Goal: Obtain resource: Download file/media

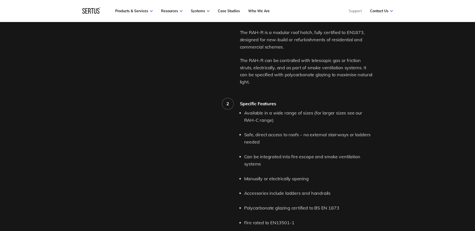
scroll to position [439, 0]
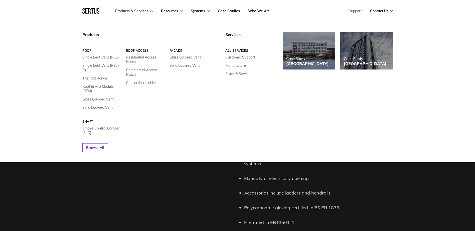
click at [151, 10] on icon at bounding box center [151, 11] width 3 height 2
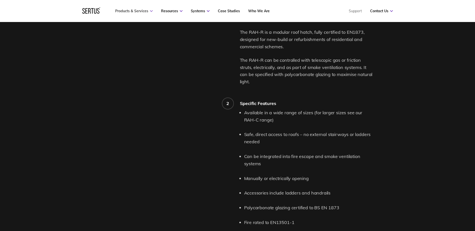
click at [151, 10] on icon at bounding box center [151, 11] width 3 height 2
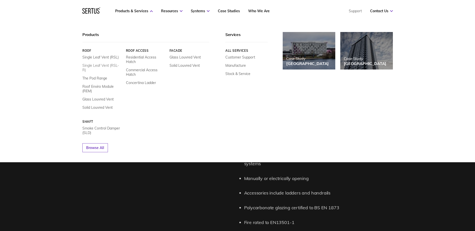
click at [99, 65] on link "Single Leaf Vent (RSL-R)" at bounding box center [102, 67] width 40 height 9
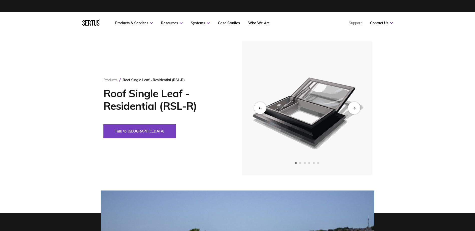
click at [354, 106] on div "Next slide" at bounding box center [354, 108] width 12 height 12
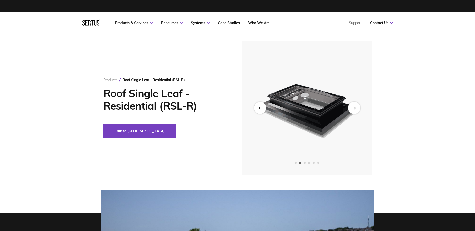
click at [353, 107] on icon "Next slide" at bounding box center [353, 108] width 3 height 3
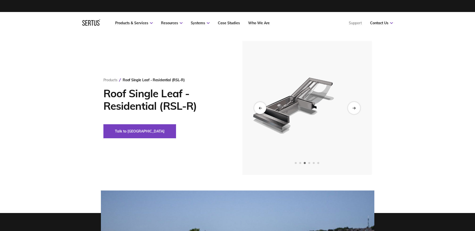
click at [353, 107] on icon "Next slide" at bounding box center [353, 108] width 3 height 3
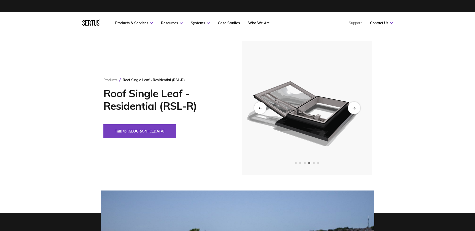
click at [353, 107] on icon "Next slide" at bounding box center [353, 108] width 3 height 3
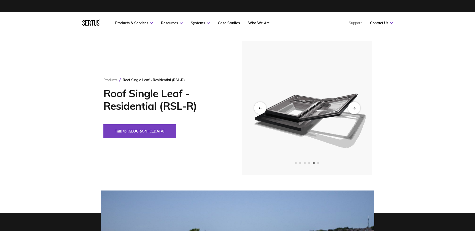
click at [353, 107] on icon "Next slide" at bounding box center [353, 108] width 3 height 3
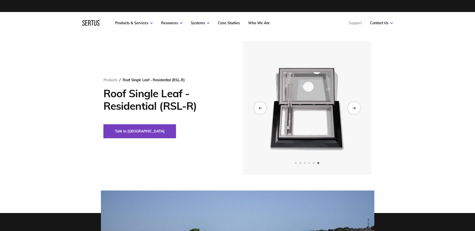
click at [353, 107] on icon "Next slide" at bounding box center [353, 108] width 3 height 3
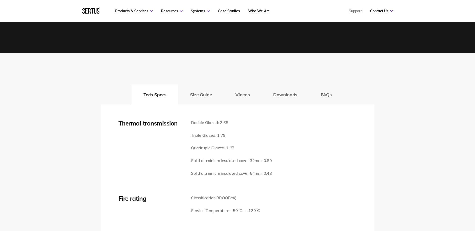
scroll to position [677, 0]
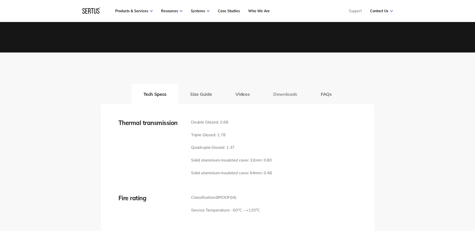
click at [292, 95] on button "Downloads" at bounding box center [285, 94] width 48 height 20
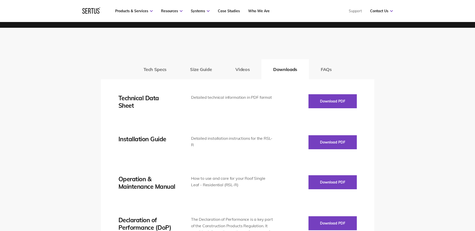
scroll to position [703, 0]
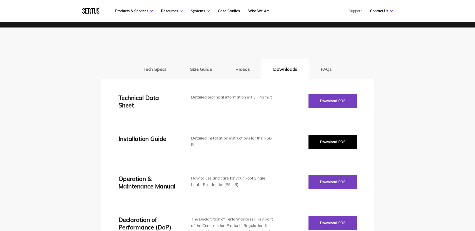
click at [328, 144] on button "Download PDF" at bounding box center [333, 142] width 48 height 14
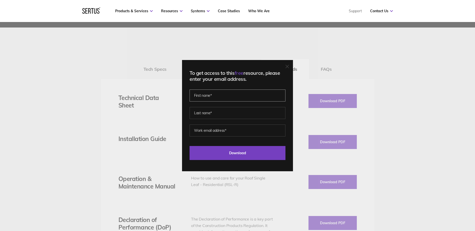
click at [206, 96] on input "text" at bounding box center [238, 96] width 96 height 12
type input "[PERSON_NAME]"
type input "[PERSON_NAME][EMAIL_ADDRESS][PERSON_NAME][DOMAIN_NAME]"
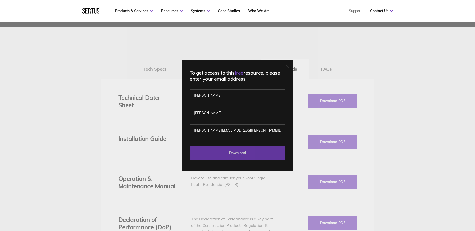
click at [240, 155] on input "Download" at bounding box center [238, 153] width 96 height 14
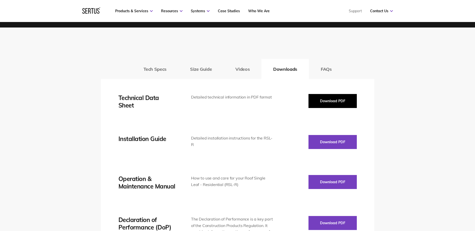
click at [328, 101] on button "Download PDF" at bounding box center [333, 101] width 48 height 14
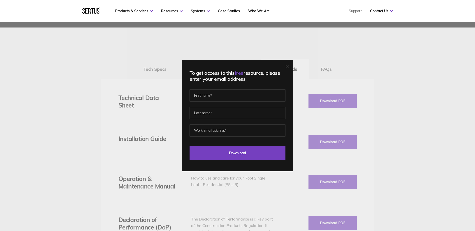
click at [288, 67] on icon at bounding box center [288, 67] width 4 height 4
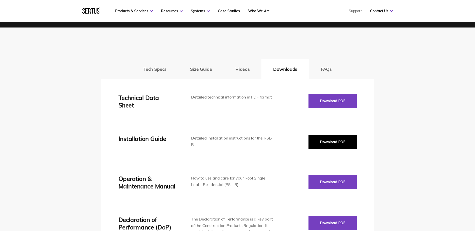
click at [336, 145] on button "Download PDF" at bounding box center [333, 142] width 48 height 14
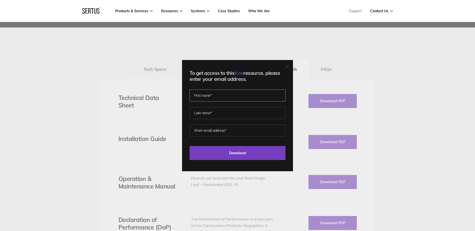
click at [212, 96] on input "text" at bounding box center [238, 96] width 96 height 12
type input "[PERSON_NAME]"
type input "[PERSON_NAME][EMAIL_ADDRESS][PERSON_NAME][DOMAIN_NAME]"
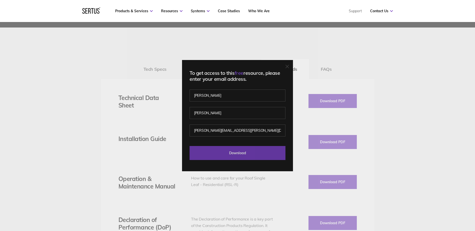
click at [238, 153] on input "Download" at bounding box center [238, 153] width 96 height 14
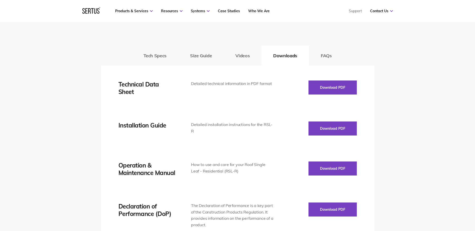
scroll to position [717, 0]
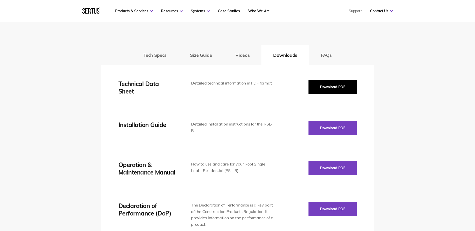
click at [332, 86] on button "Download PDF" at bounding box center [333, 87] width 48 height 14
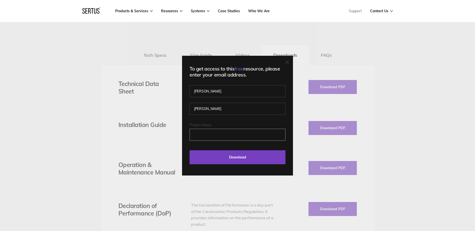
click at [211, 136] on input "Project Name" at bounding box center [238, 135] width 96 height 12
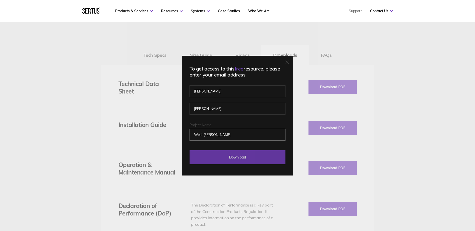
type input "West [PERSON_NAME]"
click at [239, 158] on input "Download" at bounding box center [238, 158] width 96 height 14
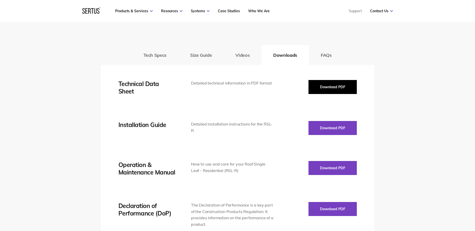
click at [342, 88] on button "Download PDF" at bounding box center [333, 87] width 48 height 14
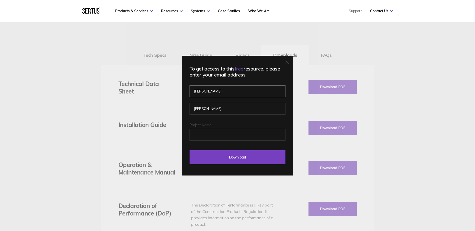
click at [210, 92] on input "[PERSON_NAME]" at bounding box center [238, 91] width 96 height 12
type input "a"
type input "[PERSON_NAME]"
click at [269, 87] on input "[PERSON_NAME]" at bounding box center [238, 91] width 96 height 12
click at [216, 89] on input "[PERSON_NAME]" at bounding box center [238, 91] width 96 height 12
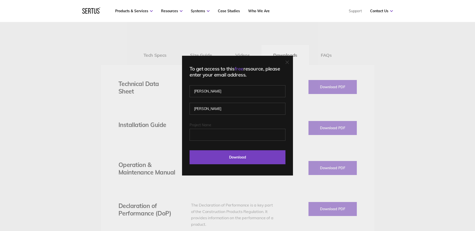
click at [188, 120] on div "To get access to this free resource, please enter your email address. [PERSON_N…" at bounding box center [237, 116] width 111 height 120
click at [202, 133] on input "Project Name" at bounding box center [238, 135] width 96 height 12
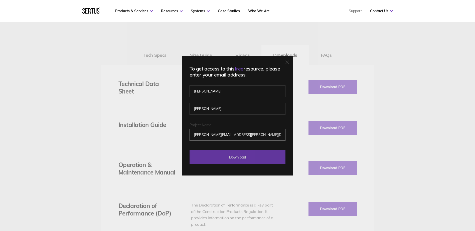
type input "[PERSON_NAME][EMAIL_ADDRESS][PERSON_NAME][DOMAIN_NAME]"
click at [243, 156] on input "Download" at bounding box center [238, 158] width 96 height 14
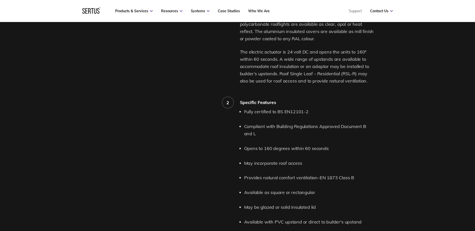
scroll to position [0, 0]
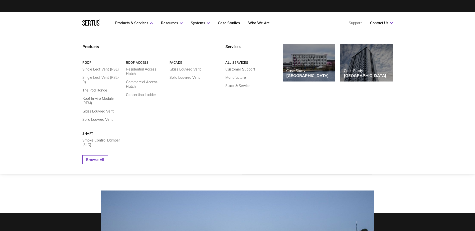
click at [102, 77] on link "Single Leaf Vent (RSL-R)" at bounding box center [102, 79] width 40 height 9
click at [107, 78] on link "Single Leaf Vent (RSL-R)" at bounding box center [102, 79] width 40 height 9
click at [95, 78] on link "Single Leaf Vent (RSL-R)" at bounding box center [102, 79] width 40 height 9
click at [89, 77] on link "Single Leaf Vent (RSL-R)" at bounding box center [102, 79] width 40 height 9
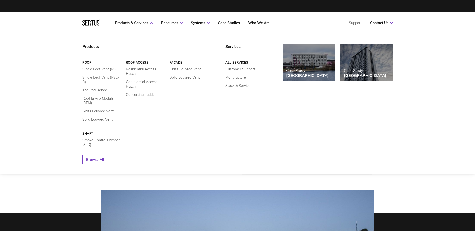
click at [88, 77] on link "Single Leaf Vent (RSL-R)" at bounding box center [102, 79] width 40 height 9
click at [137, 82] on link "Commercial Access Hatch" at bounding box center [146, 84] width 40 height 9
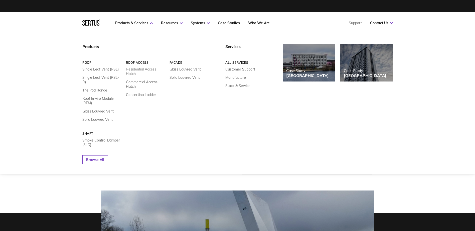
click at [138, 70] on link "Residential Access Hatch" at bounding box center [146, 71] width 40 height 9
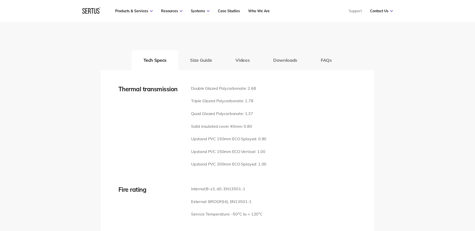
scroll to position [691, 0]
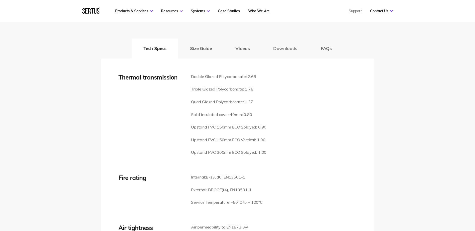
click at [291, 41] on button "Downloads" at bounding box center [285, 49] width 48 height 20
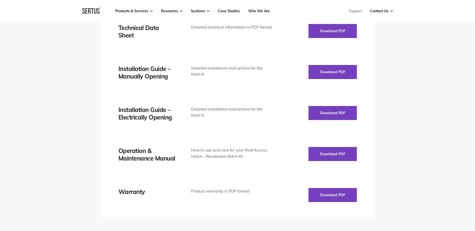
scroll to position [741, 0]
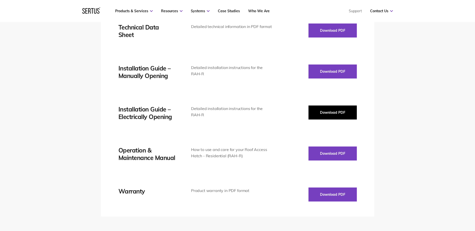
click at [332, 106] on button "Download PDF" at bounding box center [333, 113] width 48 height 14
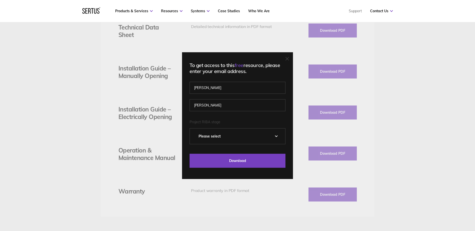
click at [278, 136] on select "Please Select 0 – Strategic Definition 1 - Preparation & Brief 2 - Concept Desi…" at bounding box center [237, 137] width 95 height 16
select select "6 - Handover & Close Out"
click at [192, 129] on select "Please Select 0 – Strategic Definition 1 - Preparation & Brief 2 - Concept Desi…" at bounding box center [237, 137] width 95 height 16
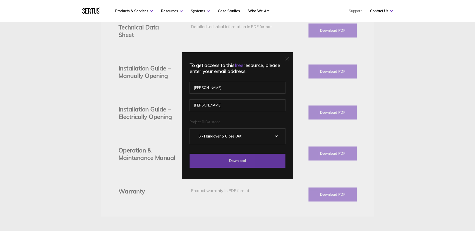
click at [242, 161] on input "Download" at bounding box center [238, 161] width 96 height 14
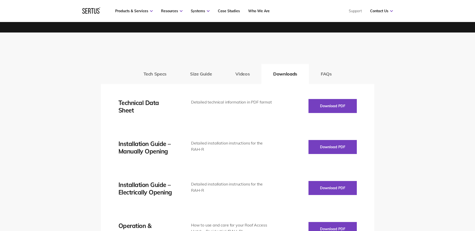
scroll to position [666, 0]
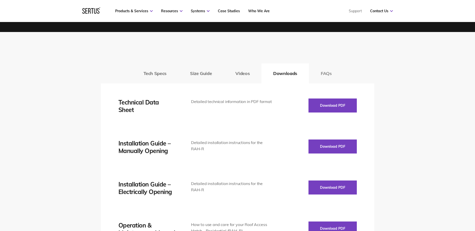
click at [327, 67] on button "FAQs" at bounding box center [326, 74] width 35 height 20
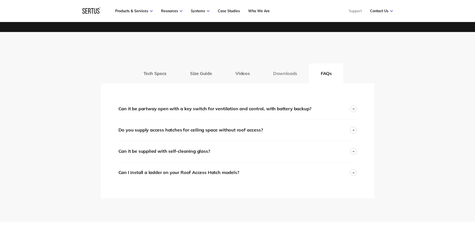
click at [279, 67] on button "Downloads" at bounding box center [285, 74] width 48 height 20
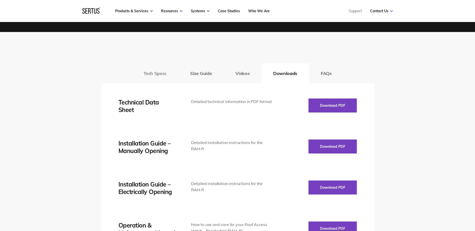
click at [155, 68] on button "Tech Specs" at bounding box center [155, 74] width 47 height 20
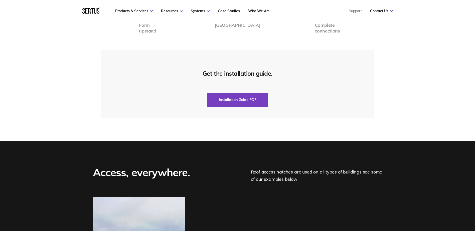
scroll to position [1182, 0]
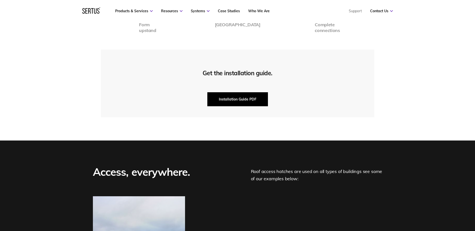
click at [246, 92] on button "Installation Guide PDF" at bounding box center [237, 99] width 61 height 14
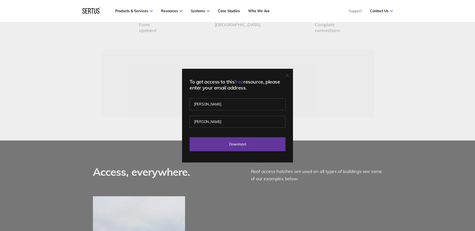
click at [238, 145] on input "Download" at bounding box center [238, 145] width 96 height 14
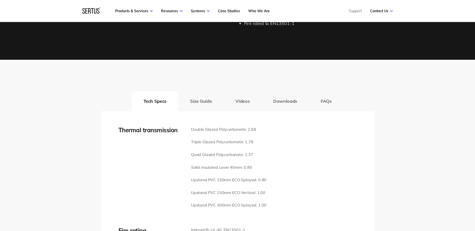
scroll to position [640, 0]
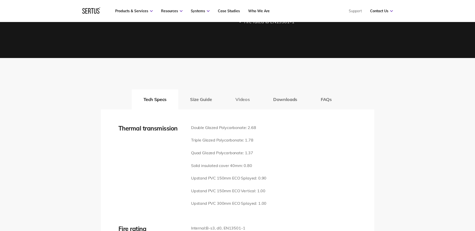
click at [240, 94] on button "Videos" at bounding box center [243, 100] width 38 height 20
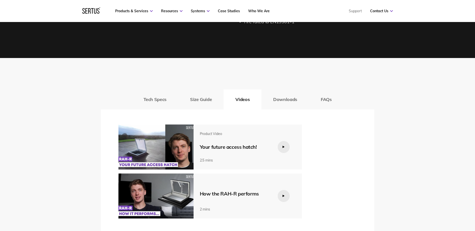
click at [282, 146] on icon at bounding box center [283, 147] width 3 height 3
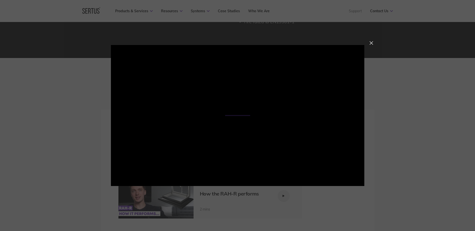
click at [371, 44] on div at bounding box center [372, 43] width 4 height 4
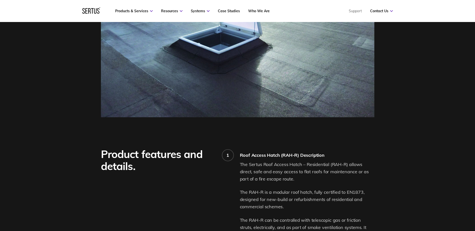
scroll to position [0, 0]
